Goal: Task Accomplishment & Management: Complete application form

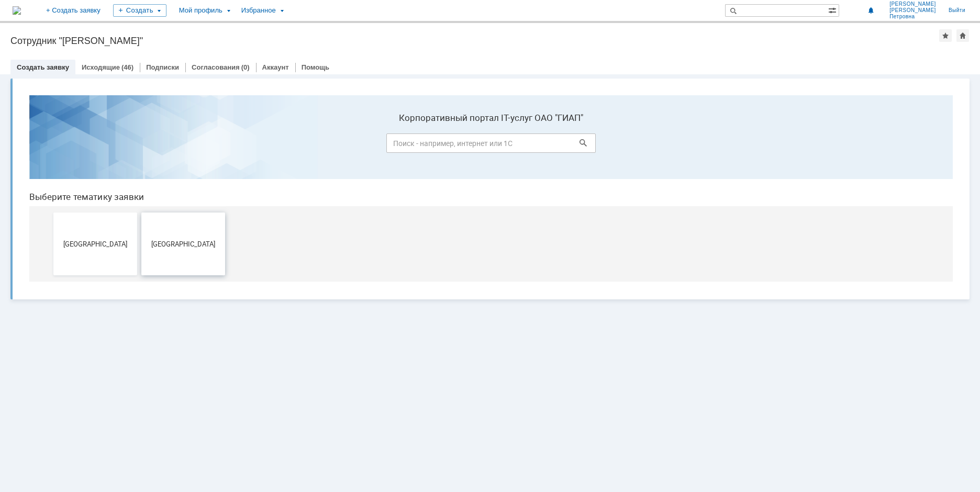
click at [198, 255] on button "[GEOGRAPHIC_DATA]" at bounding box center [183, 244] width 84 height 63
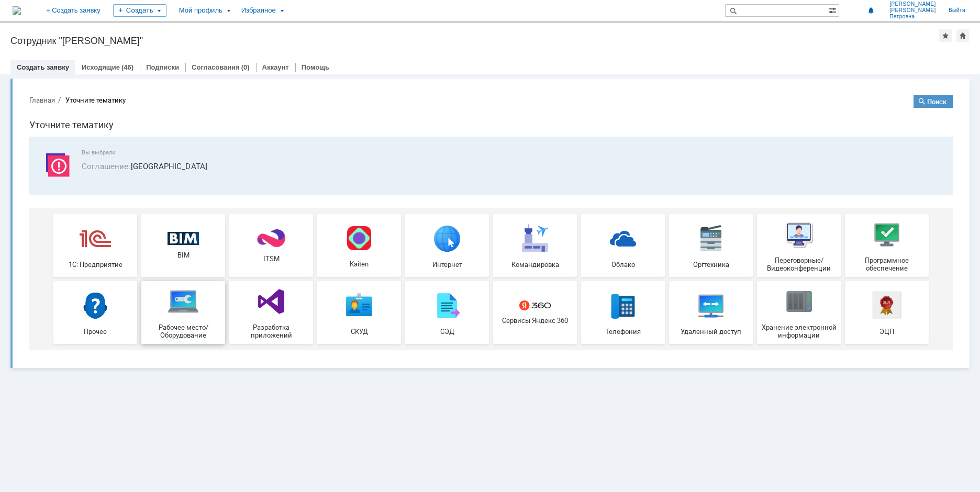
click at [186, 317] on img at bounding box center [183, 301] width 31 height 31
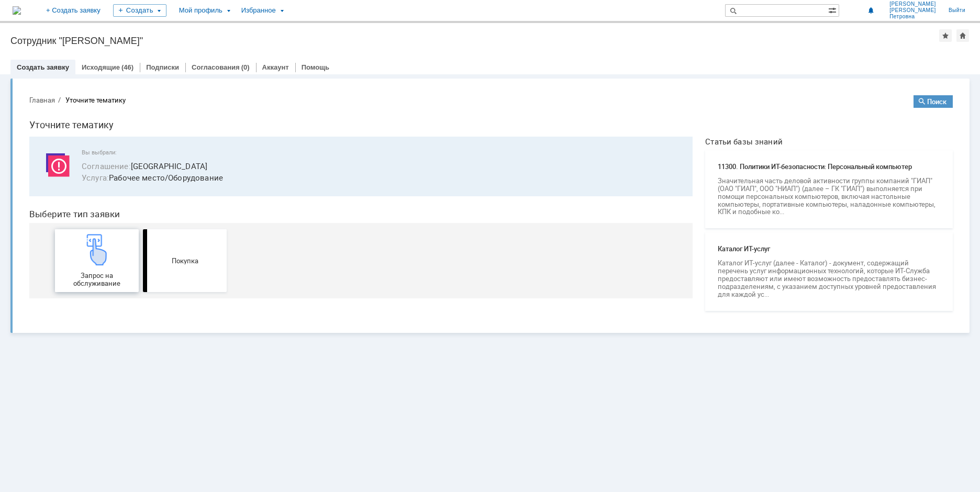
click at [97, 254] on img at bounding box center [96, 249] width 31 height 31
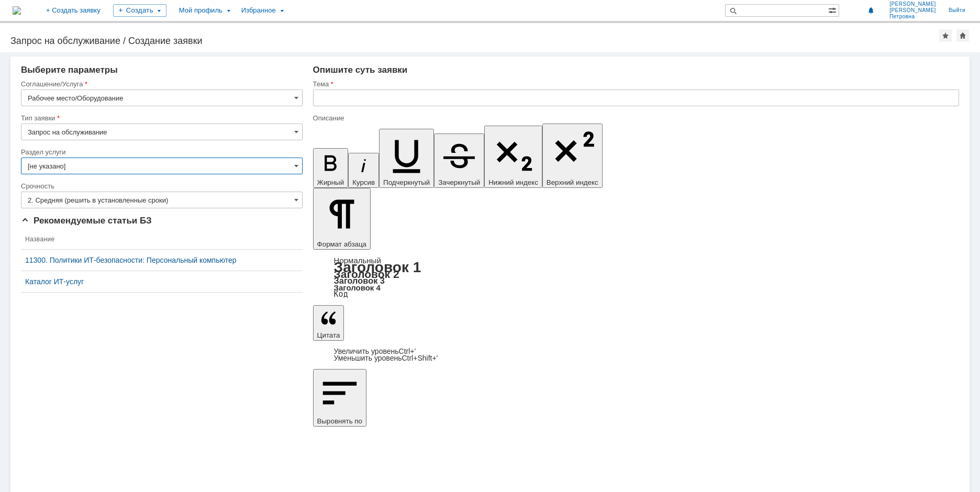
click at [299, 166] on input "[не указано]" at bounding box center [162, 166] width 282 height 17
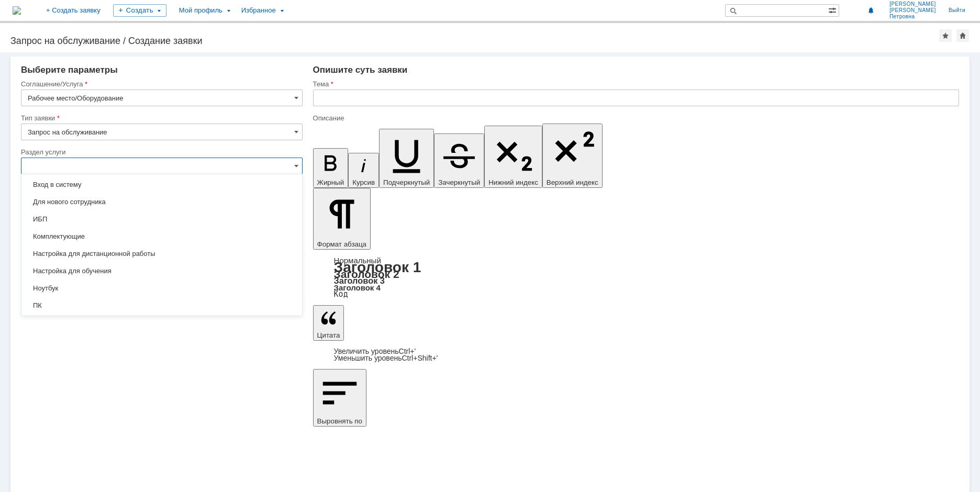
scroll to position [100, 0]
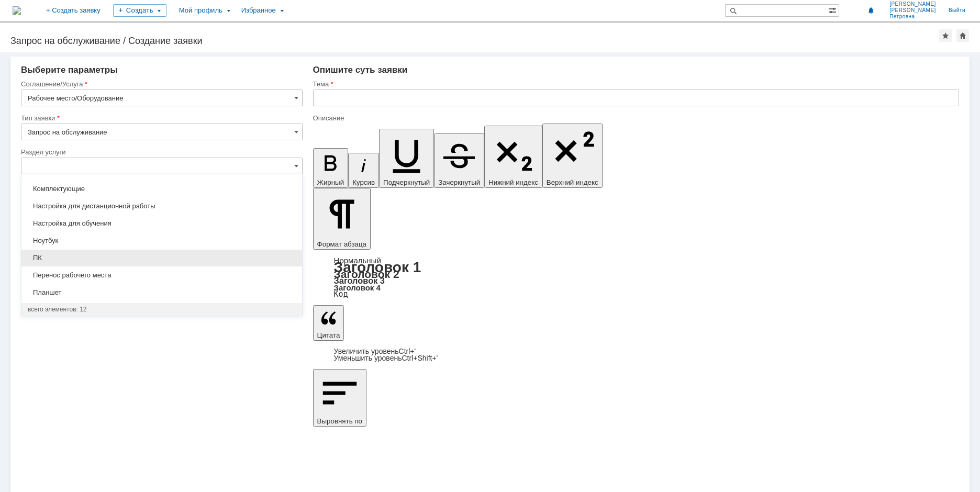
click at [36, 258] on span "ПК" at bounding box center [162, 258] width 268 height 8
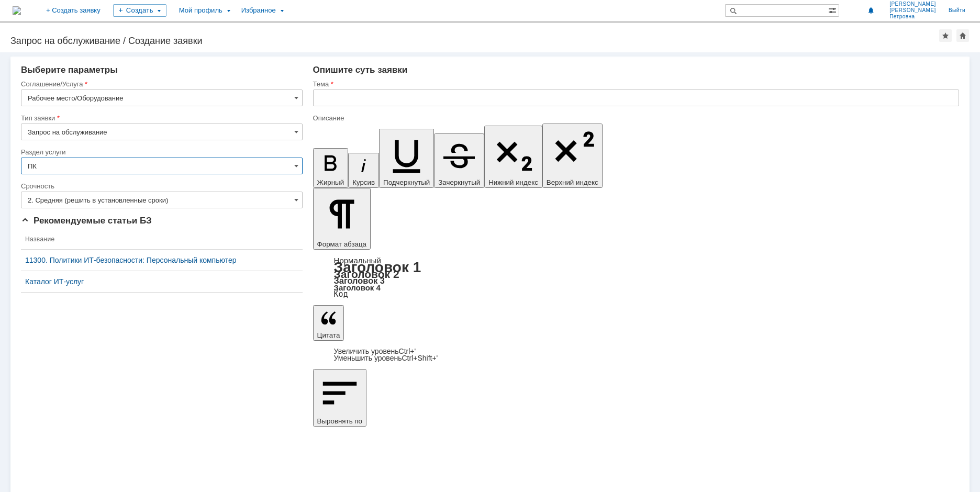
type input "ПК"
click at [348, 94] on input "text" at bounding box center [636, 98] width 646 height 17
drag, startPoint x: 113, startPoint y: 127, endPoint x: 26, endPoint y: 130, distance: 87.5
click at [26, 130] on input "Запрос на обслуживание" at bounding box center [162, 132] width 282 height 17
click at [368, 94] on input "text" at bounding box center [636, 98] width 646 height 17
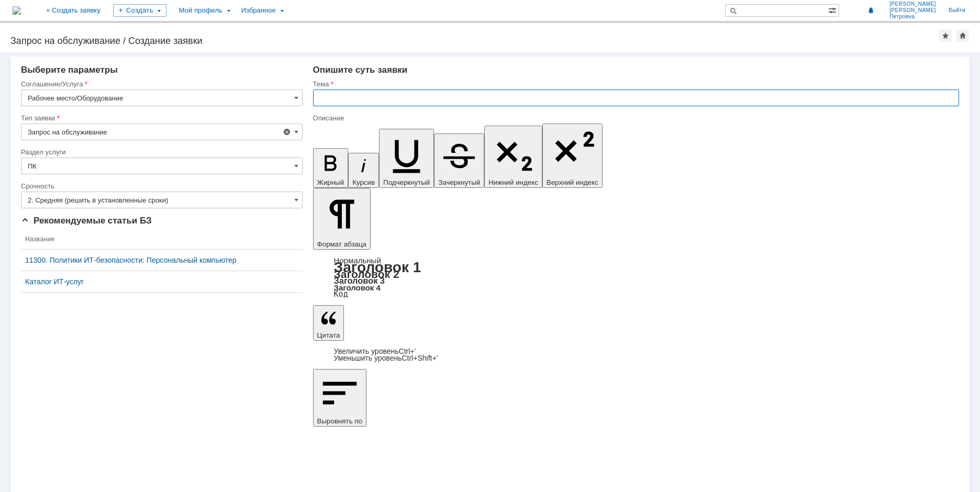
type input "Запрос на обслуживание"
paste input "Запрос на обслуживание"
click at [407, 99] on input "Запрос на обслуживание" at bounding box center [636, 98] width 646 height 17
click at [417, 99] on input "Запрос на обслуживание компютера" at bounding box center [636, 98] width 646 height 17
type input "Запрос на обслуживание компюютера"
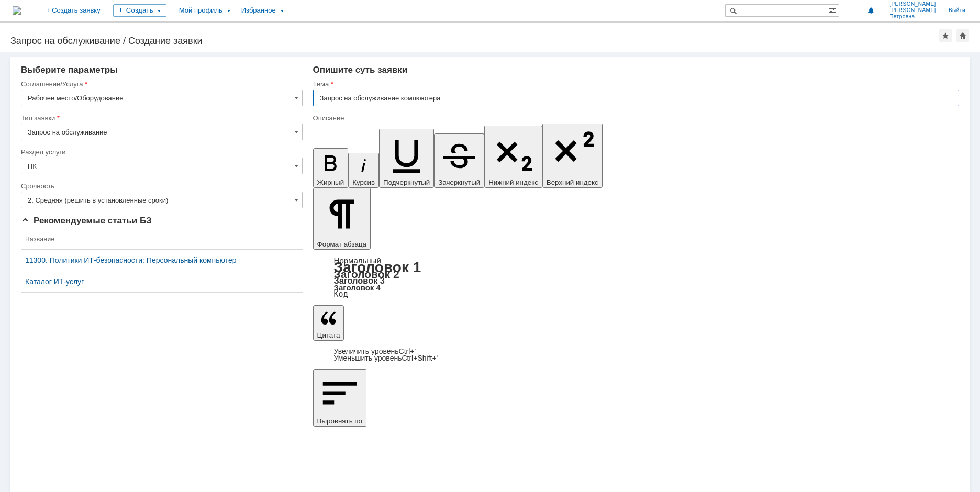
click at [420, 99] on input "Запрос на обслуживание компюютера" at bounding box center [636, 98] width 646 height 17
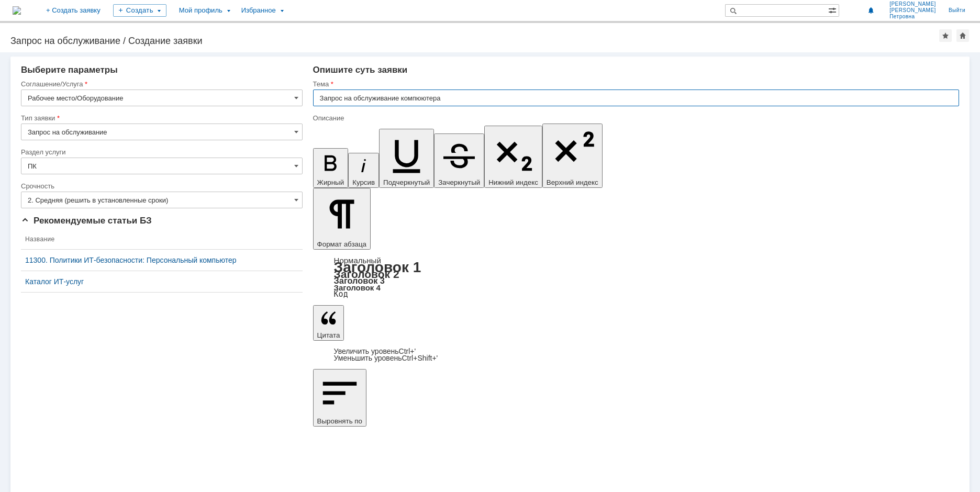
click at [421, 100] on input "Запрос на обслуживание компюютера" at bounding box center [636, 98] width 646 height 17
type input "Запрос на обслуживание компьютера"
